Goal: Information Seeking & Learning: Find specific fact

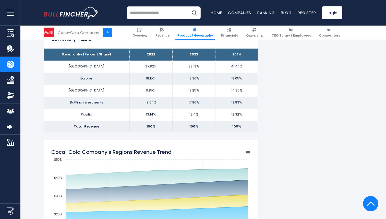
scroll to position [335, 0]
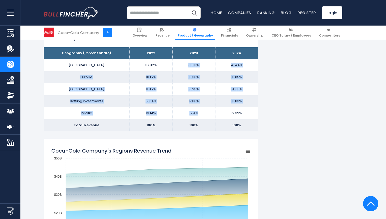
drag, startPoint x: 189, startPoint y: 65, endPoint x: 197, endPoint y: 112, distance: 47.9
click at [197, 112] on tbody "Geography (Percent Share) 2022 2023 2024 North America 37.82% 38.13% Europe Lat…" at bounding box center [151, 89] width 215 height 84
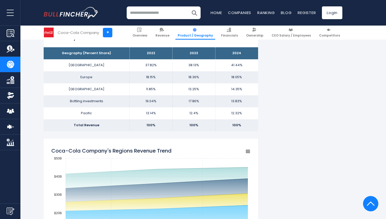
click at [153, 65] on td "37.82%" at bounding box center [151, 65] width 43 height 12
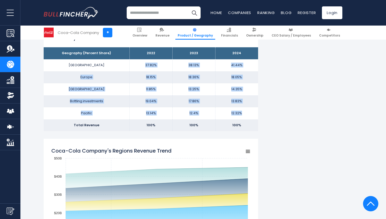
drag, startPoint x: 146, startPoint y: 65, endPoint x: 244, endPoint y: 112, distance: 108.4
click at [244, 112] on tbody "Geography (Percent Share) 2022 2023 2024 North America 37.82% 38.13% Europe Lat…" at bounding box center [151, 89] width 215 height 84
click at [248, 110] on td "12.32%" at bounding box center [236, 113] width 43 height 12
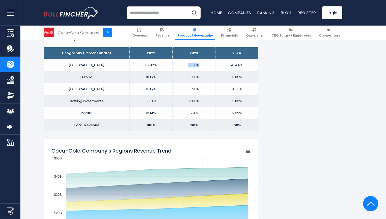
drag, startPoint x: 203, startPoint y: 64, endPoint x: 188, endPoint y: 64, distance: 15.6
click at [188, 64] on td "38.13%" at bounding box center [194, 65] width 43 height 12
drag, startPoint x: 163, startPoint y: 63, endPoint x: 143, endPoint y: 63, distance: 20.4
click at [143, 63] on td "37.82%" at bounding box center [151, 65] width 43 height 12
copy td "37.82%"
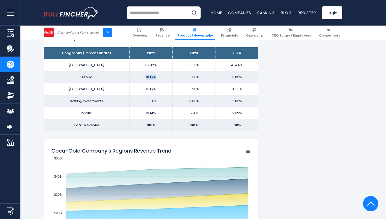
drag, startPoint x: 158, startPoint y: 78, endPoint x: 135, endPoint y: 78, distance: 23.3
click at [135, 78] on td "18.15%" at bounding box center [151, 77] width 43 height 12
copy td "18.15%"
drag, startPoint x: 162, startPoint y: 89, endPoint x: 146, endPoint y: 89, distance: 15.8
click at [146, 89] on td "11.85%" at bounding box center [151, 89] width 43 height 12
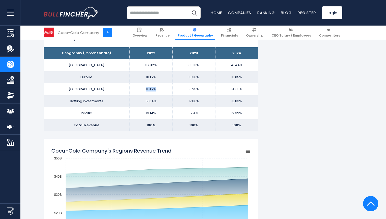
copy td "11.85%"
drag, startPoint x: 163, startPoint y: 100, endPoint x: 143, endPoint y: 100, distance: 20.7
click at [143, 100] on td "19.04%" at bounding box center [151, 101] width 43 height 12
copy td "19.04%"
drag, startPoint x: 70, startPoint y: 102, endPoint x: 109, endPoint y: 102, distance: 38.8
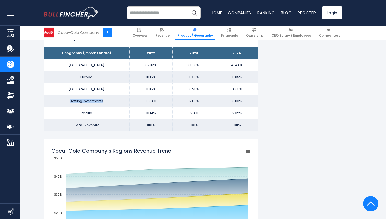
click at [108, 102] on td "Bottling investments" at bounding box center [87, 101] width 86 height 12
copy td "Bottling investments"
click at [170, 35] on span "Revenue" at bounding box center [163, 35] width 14 height 4
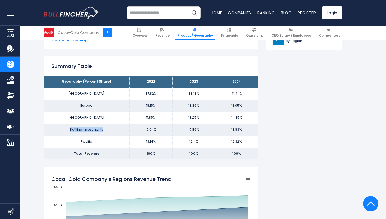
scroll to position [470, 0]
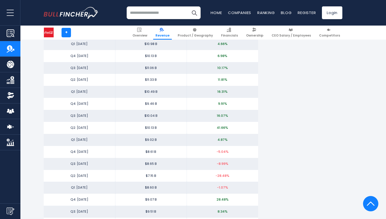
scroll to position [683, 0]
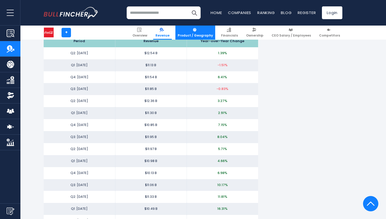
click at [205, 35] on span "Product / Geography" at bounding box center [195, 35] width 35 height 4
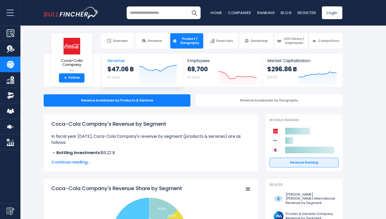
click at [119, 62] on span "Revenue" at bounding box center [143, 60] width 70 height 5
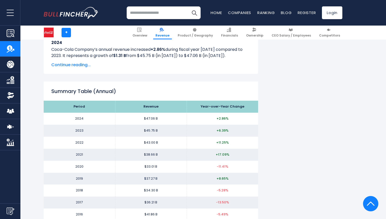
scroll to position [455, 0]
drag, startPoint x: 142, startPoint y: 119, endPoint x: 175, endPoint y: 119, distance: 32.7
click at [175, 119] on td "$47.06 B" at bounding box center [151, 119] width 72 height 12
click at [174, 119] on td "$47.06 B" at bounding box center [151, 119] width 72 height 12
drag, startPoint x: 162, startPoint y: 117, endPoint x: 142, endPoint y: 117, distance: 20.7
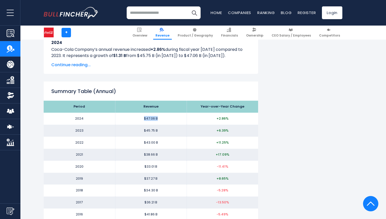
click at [142, 117] on td "$47.06 B" at bounding box center [151, 119] width 72 height 12
